Goal: Transaction & Acquisition: Purchase product/service

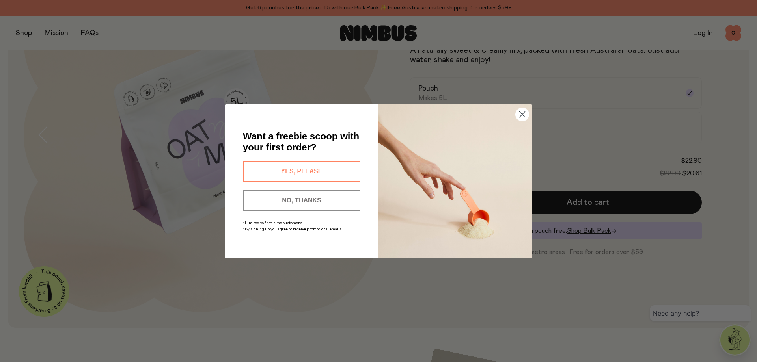
scroll to position [158, 0]
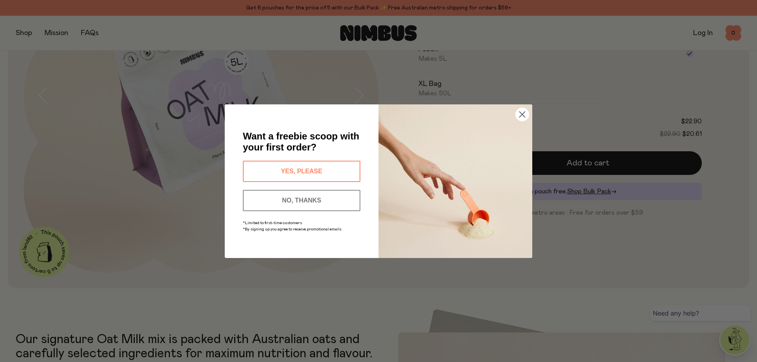
click at [524, 112] on icon "Close dialog" at bounding box center [522, 115] width 6 height 6
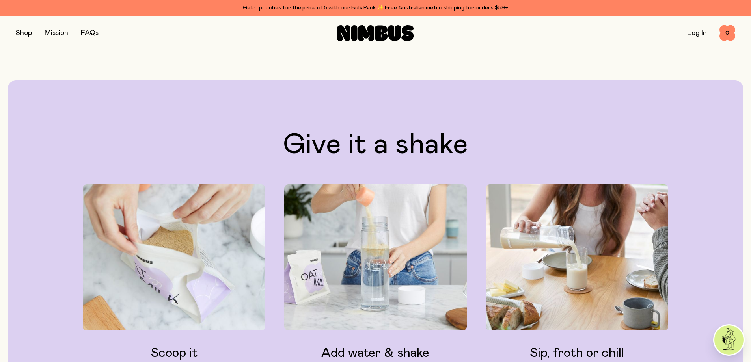
scroll to position [865, 0]
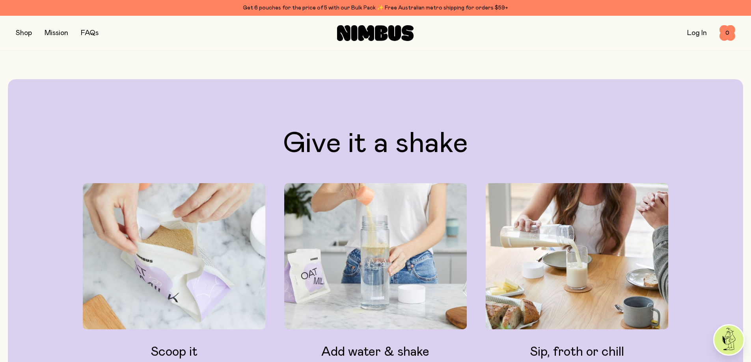
click at [24, 32] on button "button" at bounding box center [24, 33] width 16 height 11
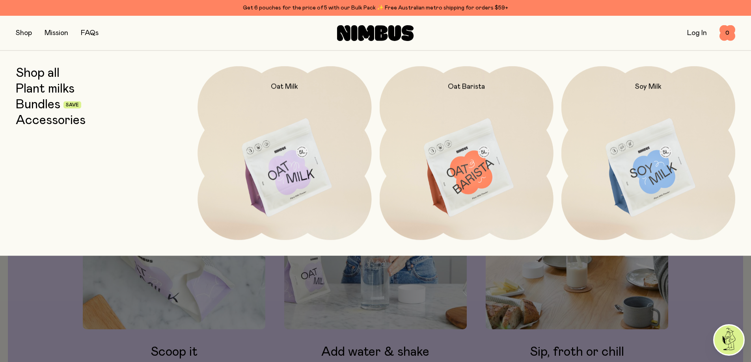
click at [53, 123] on link "Accessories" at bounding box center [51, 120] width 70 height 14
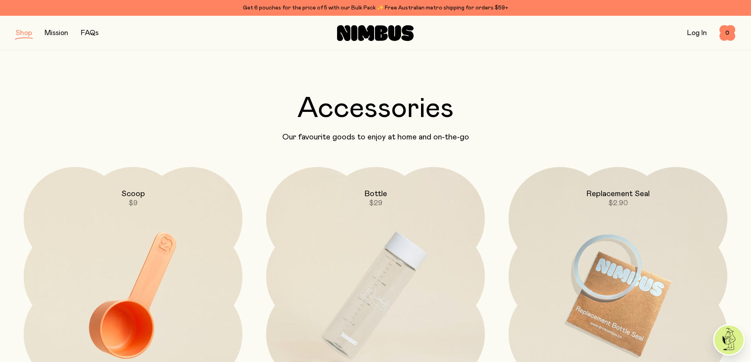
click at [56, 34] on link "Mission" at bounding box center [57, 33] width 24 height 7
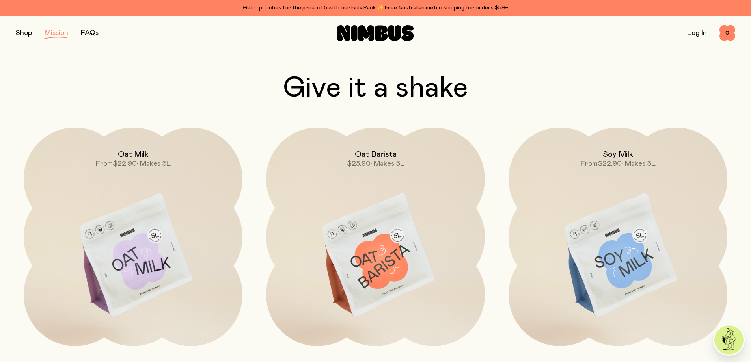
scroll to position [1340, 0]
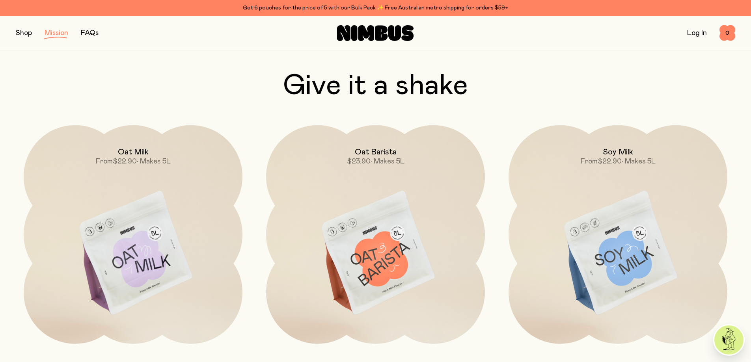
click at [28, 34] on button "button" at bounding box center [24, 33] width 16 height 11
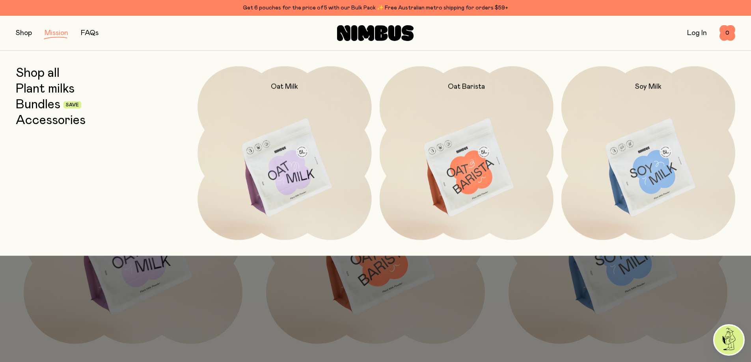
click at [60, 92] on link "Plant milks" at bounding box center [45, 89] width 59 height 14
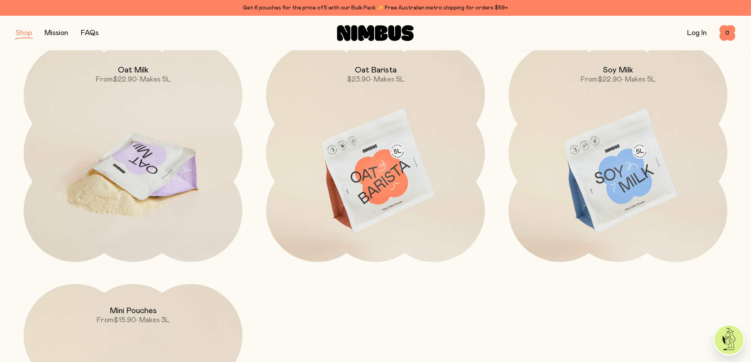
scroll to position [118, 0]
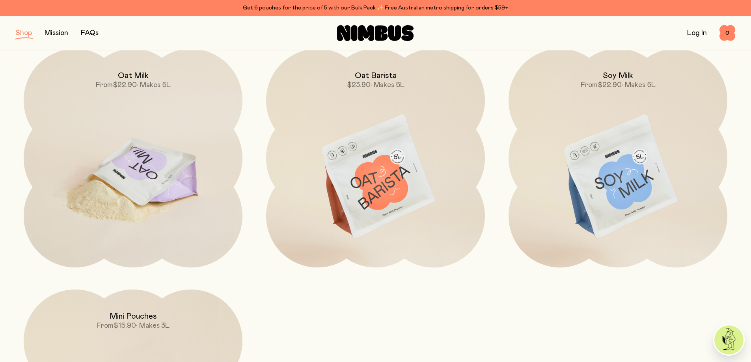
click at [145, 146] on img at bounding box center [133, 177] width 219 height 257
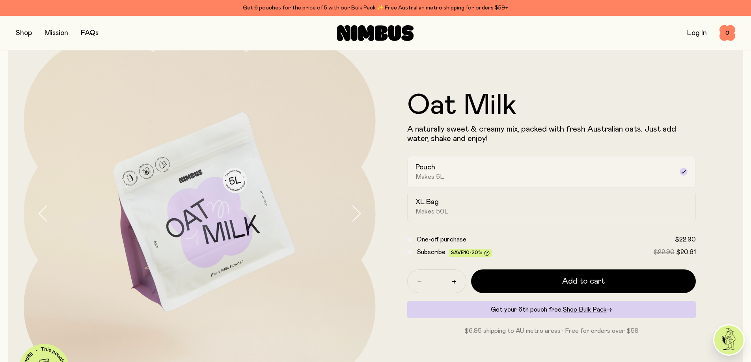
scroll to position [39, 0]
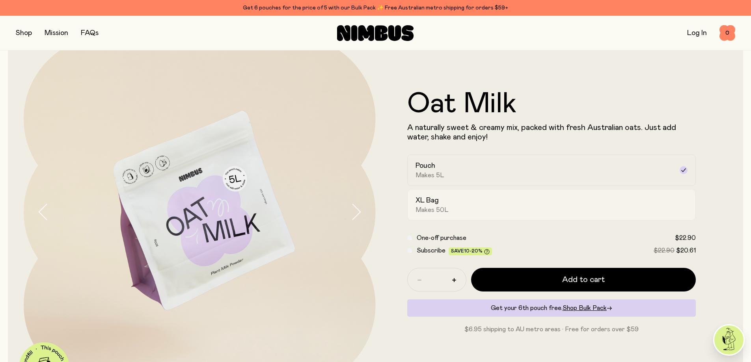
click at [478, 199] on div "XL Bag Makes 50L" at bounding box center [544, 205] width 258 height 18
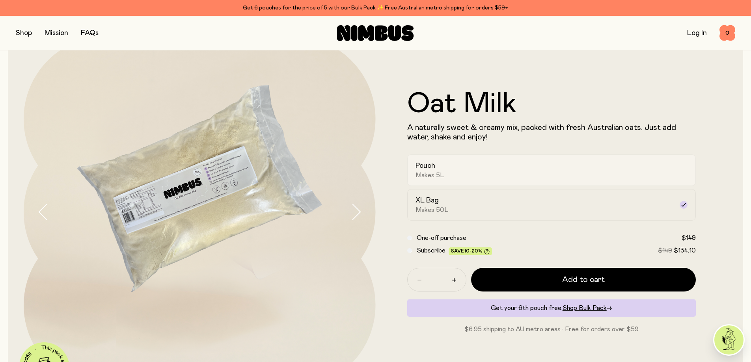
click at [502, 160] on label "Pouch Makes 5L" at bounding box center [551, 170] width 289 height 32
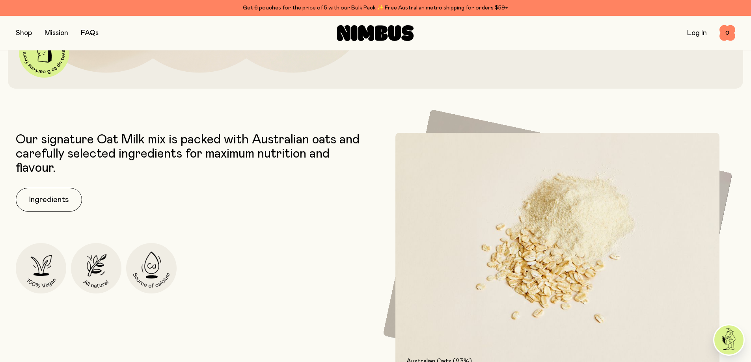
scroll to position [394, 0]
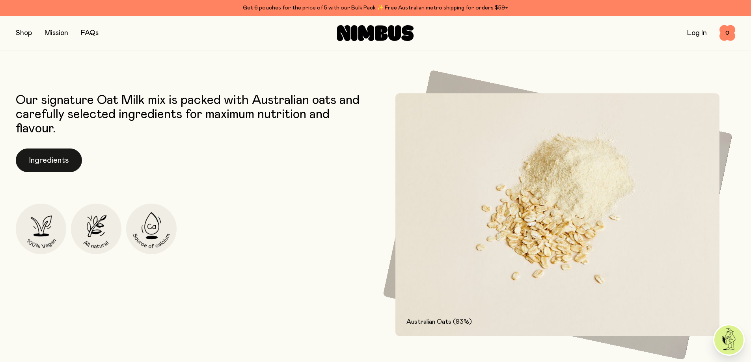
click at [43, 163] on button "Ingredients" at bounding box center [49, 161] width 66 height 24
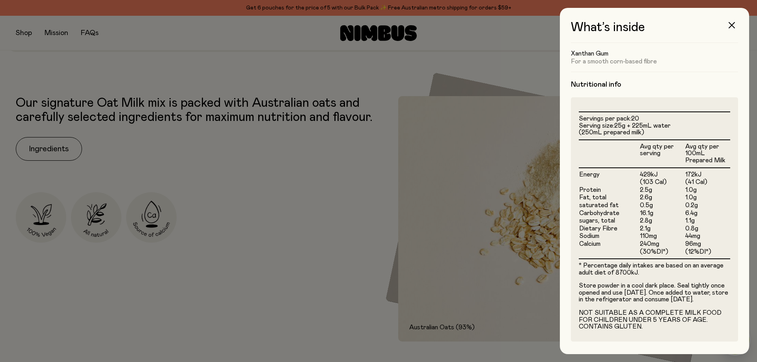
scroll to position [155, 0]
